Goal: Use online tool/utility

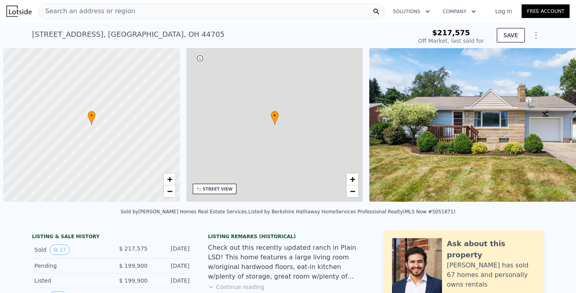
scroll to position [0, 3]
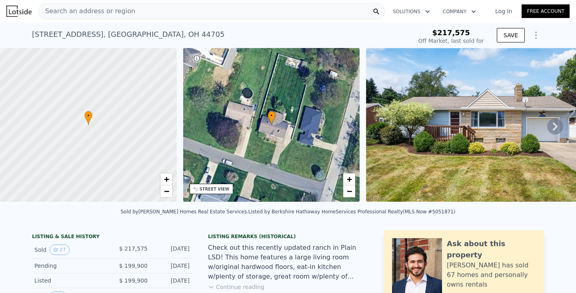
click at [558, 127] on icon at bounding box center [556, 126] width 16 height 16
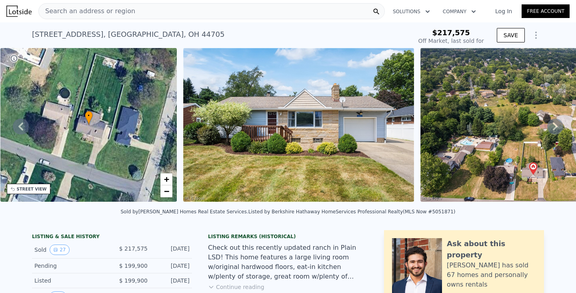
click at [558, 127] on icon at bounding box center [556, 126] width 16 height 16
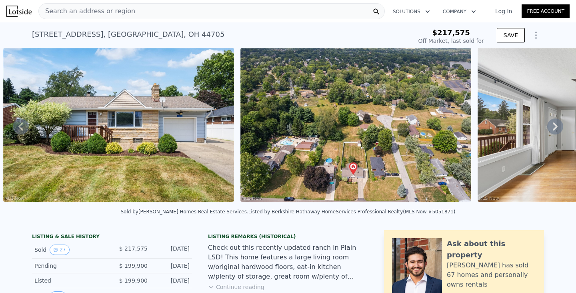
click at [558, 127] on icon at bounding box center [556, 126] width 16 height 16
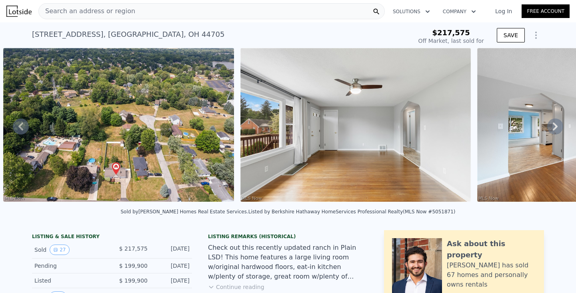
click at [558, 127] on icon at bounding box center [556, 126] width 16 height 16
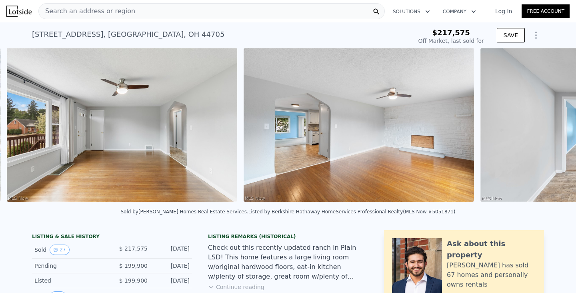
scroll to position [0, 841]
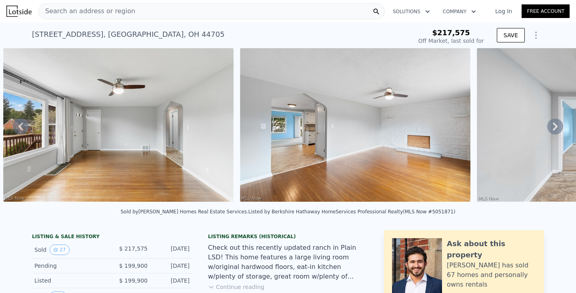
click at [558, 127] on icon at bounding box center [556, 126] width 16 height 16
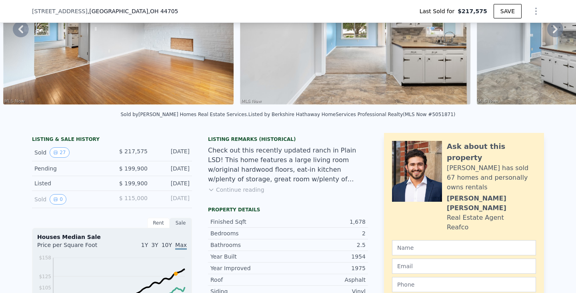
scroll to position [92, 0]
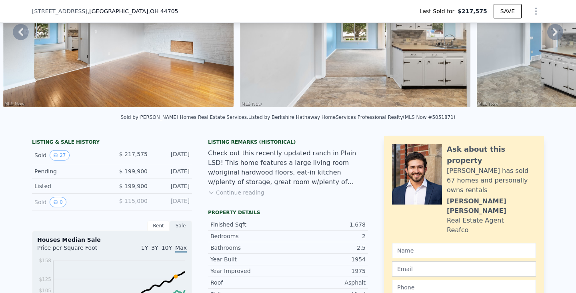
click at [240, 193] on button "Continue reading" at bounding box center [236, 193] width 56 height 8
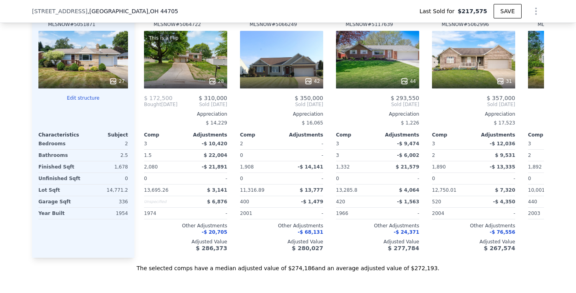
scroll to position [909, 0]
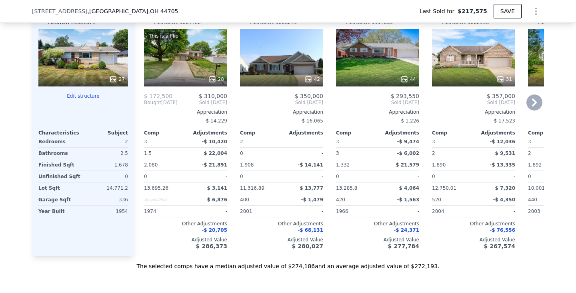
click at [532, 104] on icon at bounding box center [535, 102] width 16 height 16
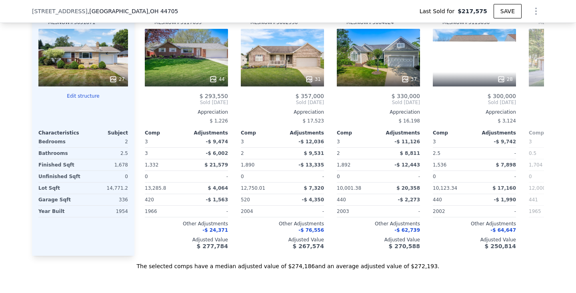
scroll to position [0, 192]
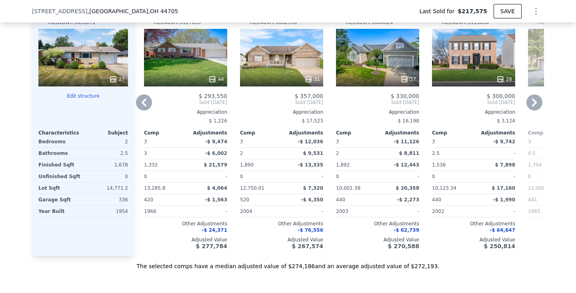
click at [532, 104] on icon at bounding box center [535, 102] width 16 height 16
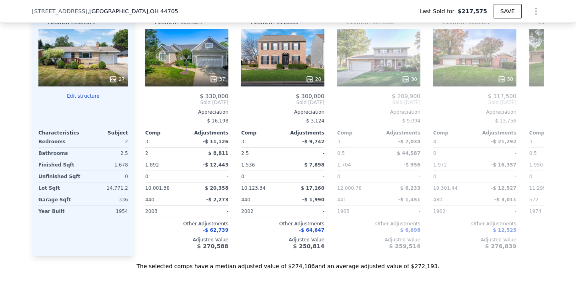
scroll to position [0, 384]
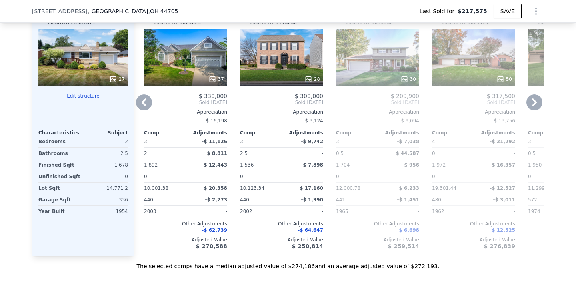
click at [532, 104] on icon at bounding box center [535, 102] width 16 height 16
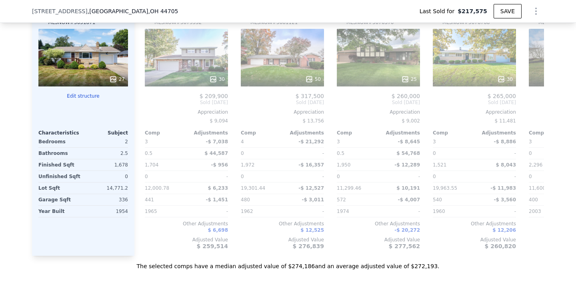
scroll to position [0, 576]
click at [532, 104] on icon at bounding box center [535, 102] width 16 height 16
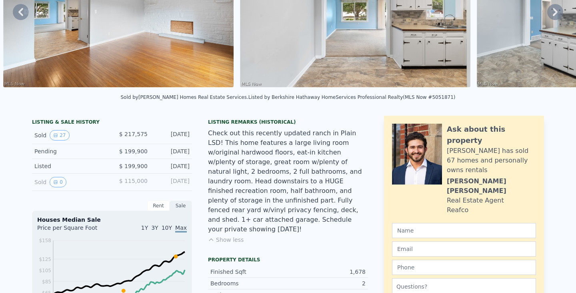
scroll to position [0, 0]
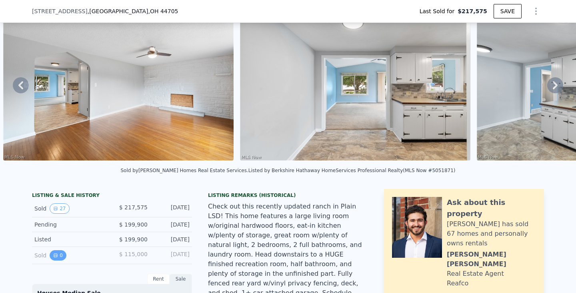
click at [61, 258] on button "0" at bounding box center [58, 255] width 17 height 10
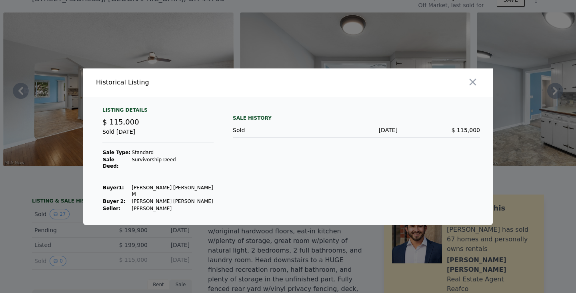
scroll to position [38, 0]
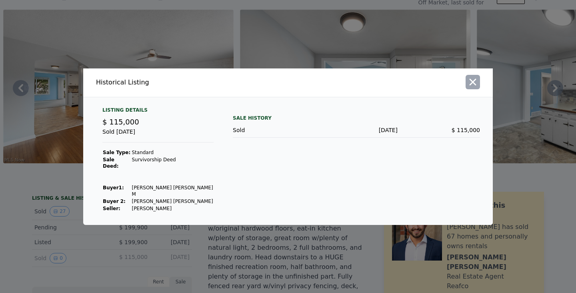
click at [472, 88] on icon "button" at bounding box center [473, 81] width 11 height 11
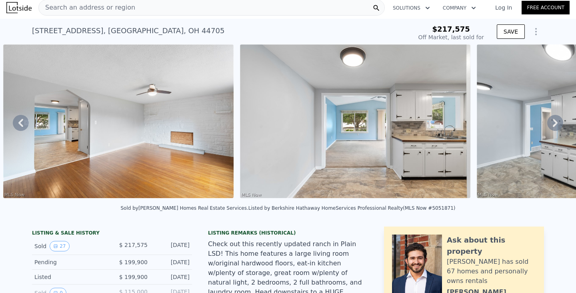
scroll to position [0, 0]
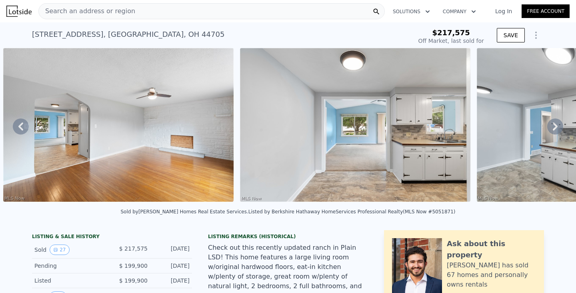
click at [336, 10] on div "Search an address or region" at bounding box center [211, 11] width 347 height 16
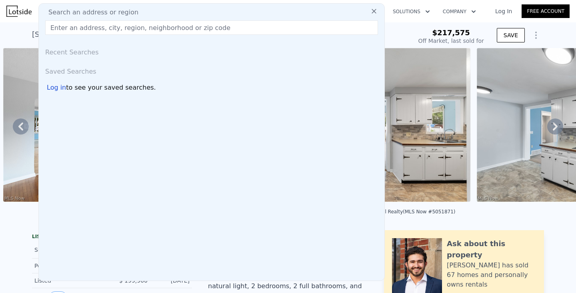
type input "$ 276,000"
type input "$ 29,426"
